Goal: Task Accomplishment & Management: Use online tool/utility

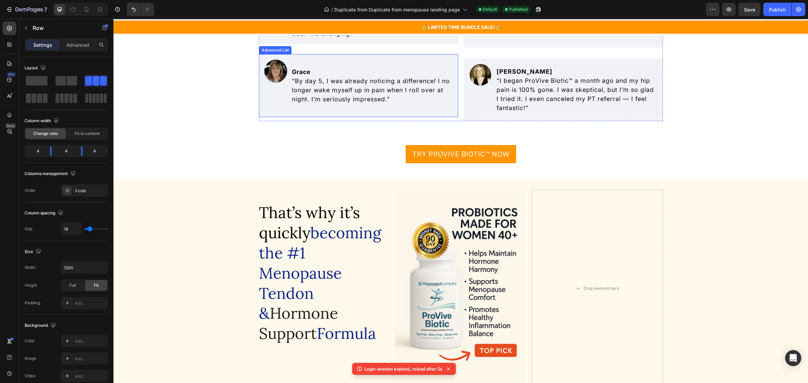
scroll to position [1704, 0]
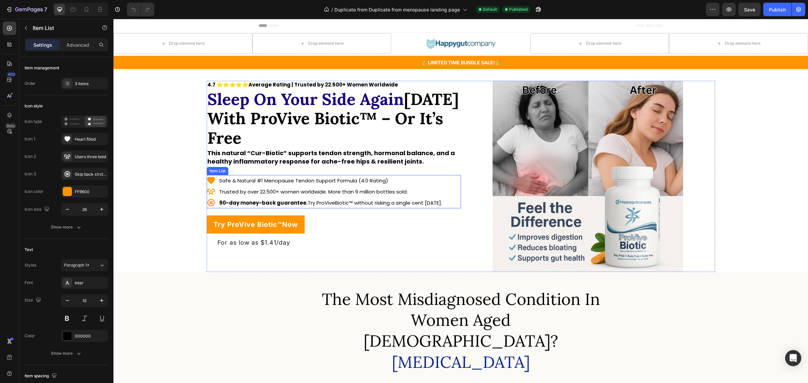
click at [359, 190] on p "Trusted by over 22.500+ women worldwide. More than 9 million bottles sold." at bounding box center [330, 191] width 223 height 9
click at [359, 193] on p "Trusted by over 22.500+ women worldwide. More than 9 million bottles sold." at bounding box center [330, 191] width 223 height 9
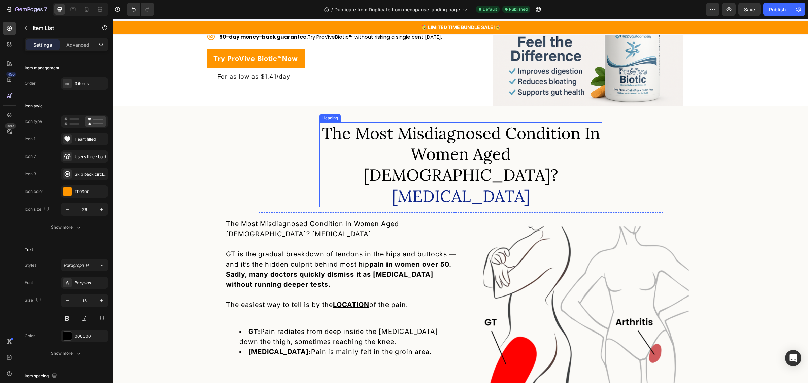
scroll to position [168, 0]
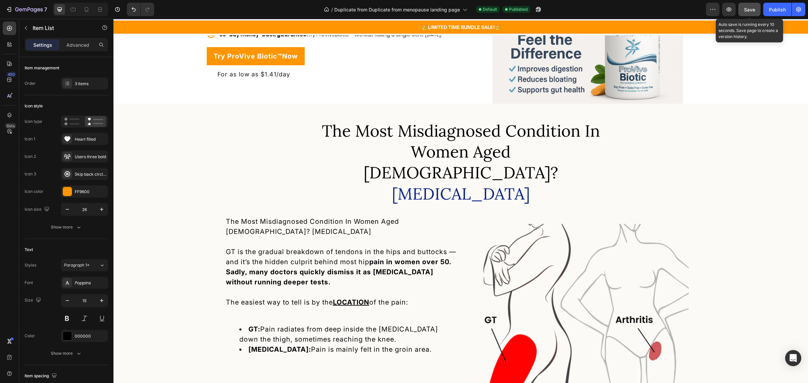
click at [753, 9] on span "Save" at bounding box center [749, 10] width 11 height 6
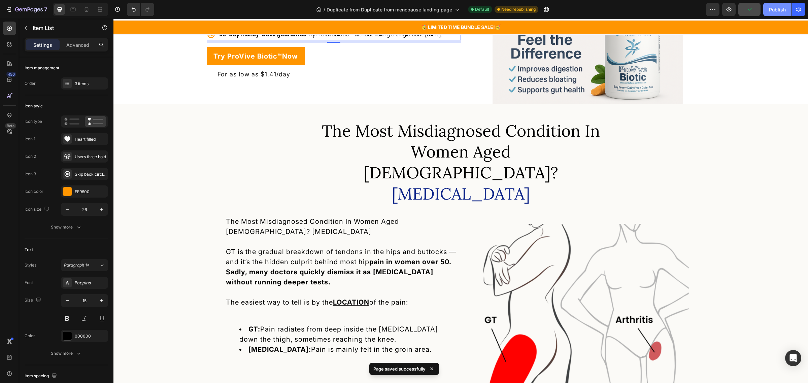
click at [776, 12] on div "Publish" at bounding box center [777, 9] width 17 height 7
